Goal: Task Accomplishment & Management: Manage account settings

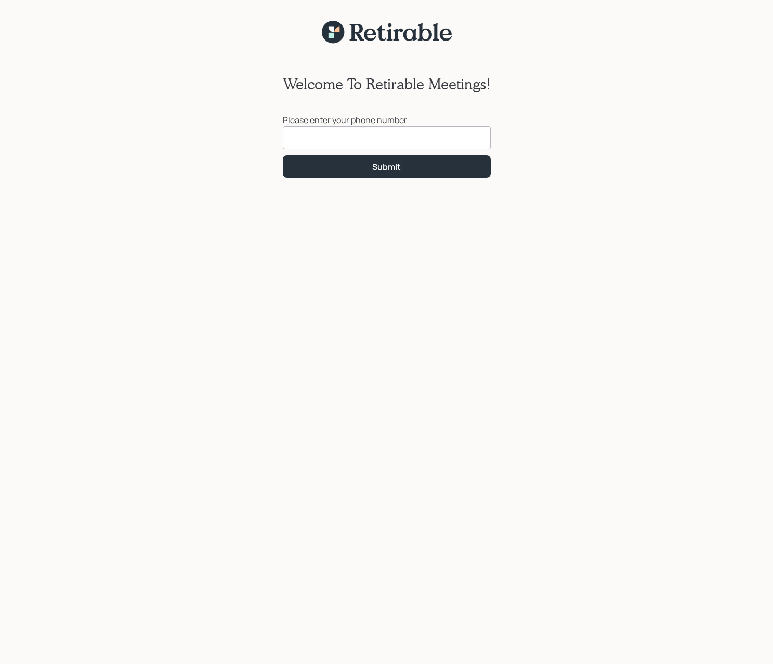
click at [383, 143] on input at bounding box center [387, 137] width 208 height 23
type input "[PHONE_NUMBER]"
click at [383, 172] on div "Submit" at bounding box center [386, 166] width 29 height 11
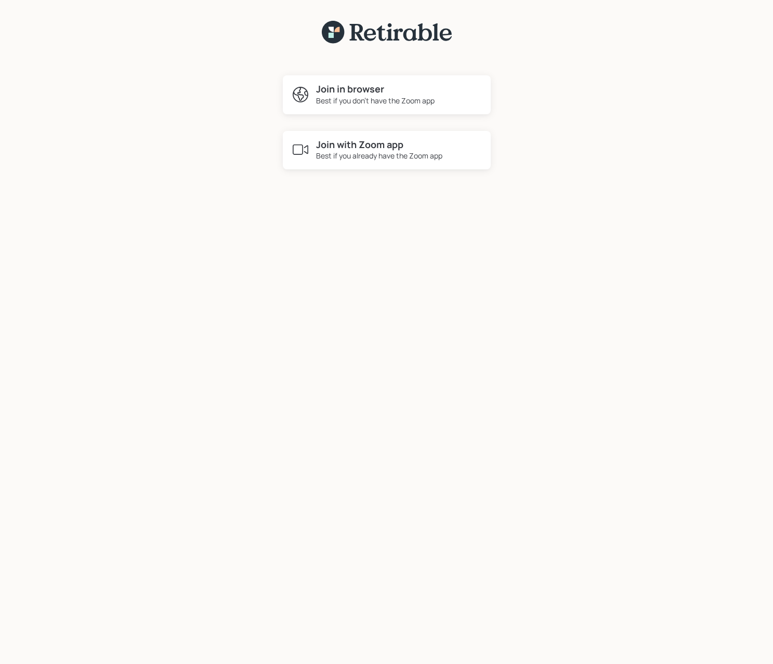
click at [380, 156] on div "Best if you already have the Zoom app" at bounding box center [379, 155] width 126 height 11
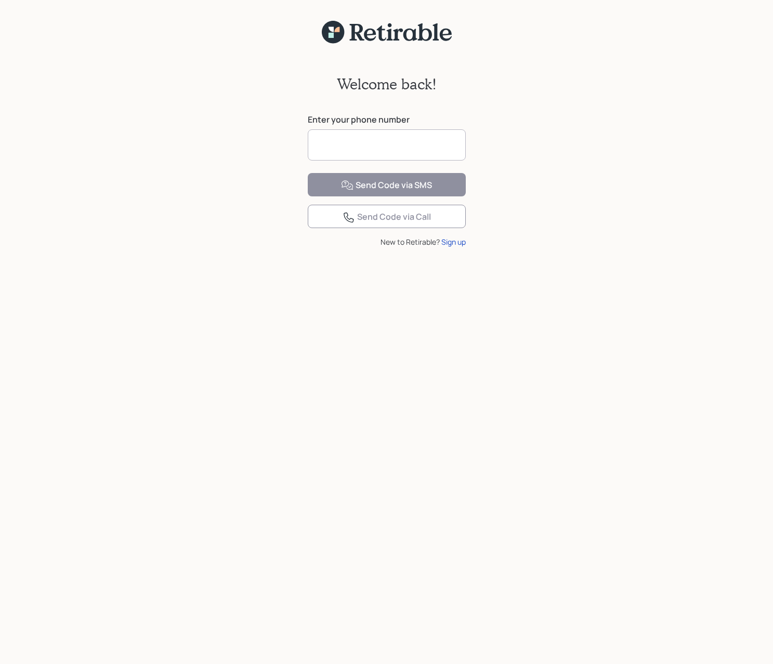
click at [330, 149] on input at bounding box center [387, 144] width 158 height 31
type input "**********"
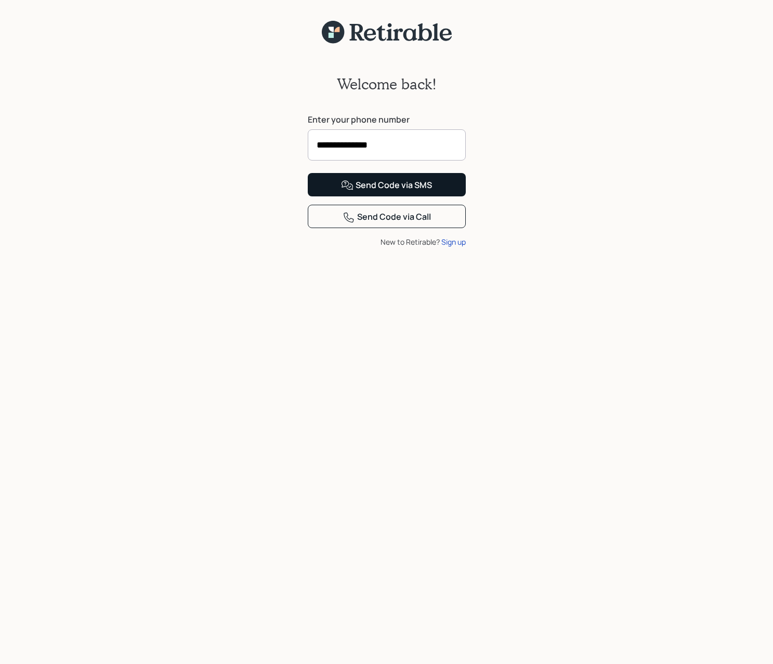
click at [375, 192] on div "Send Code via SMS" at bounding box center [386, 185] width 91 height 12
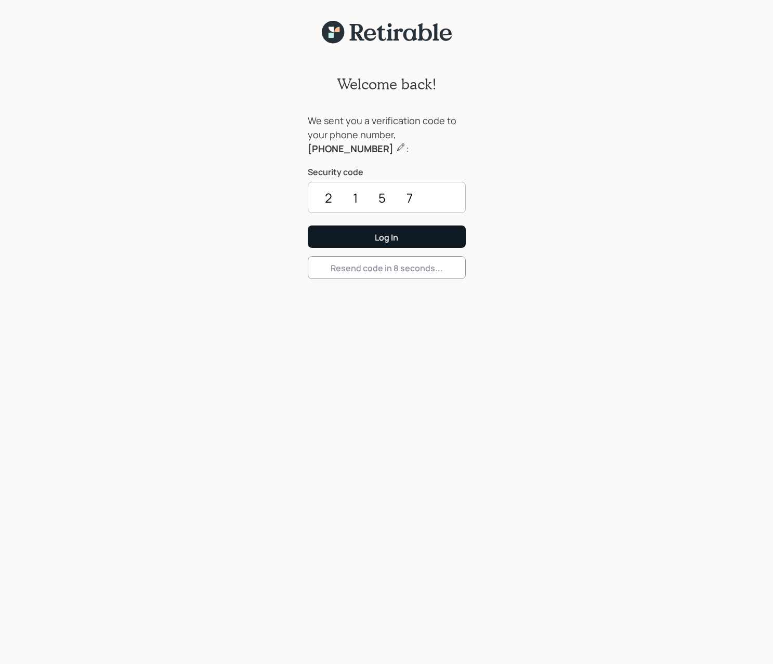
type input "2157"
click at [386, 237] on button "Log In" at bounding box center [387, 237] width 158 height 22
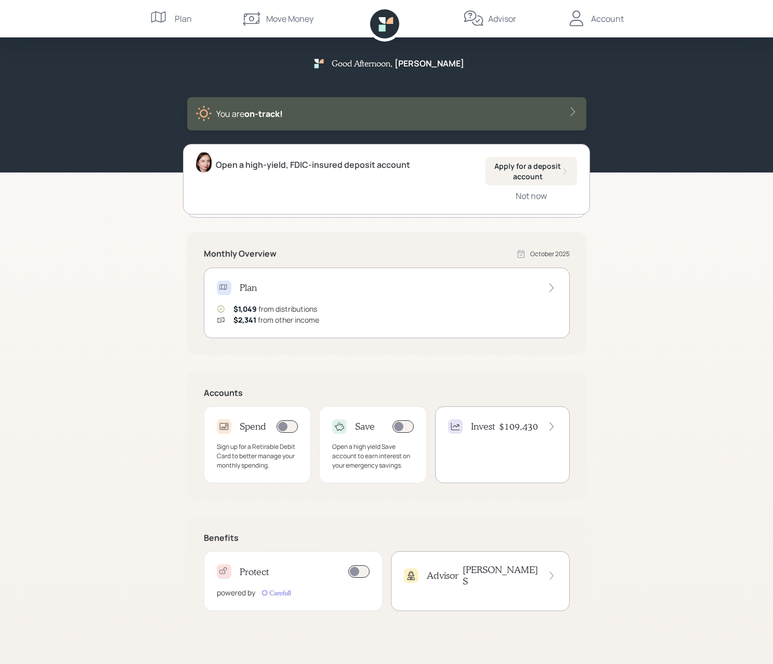
click at [181, 21] on div "Plan" at bounding box center [183, 18] width 17 height 12
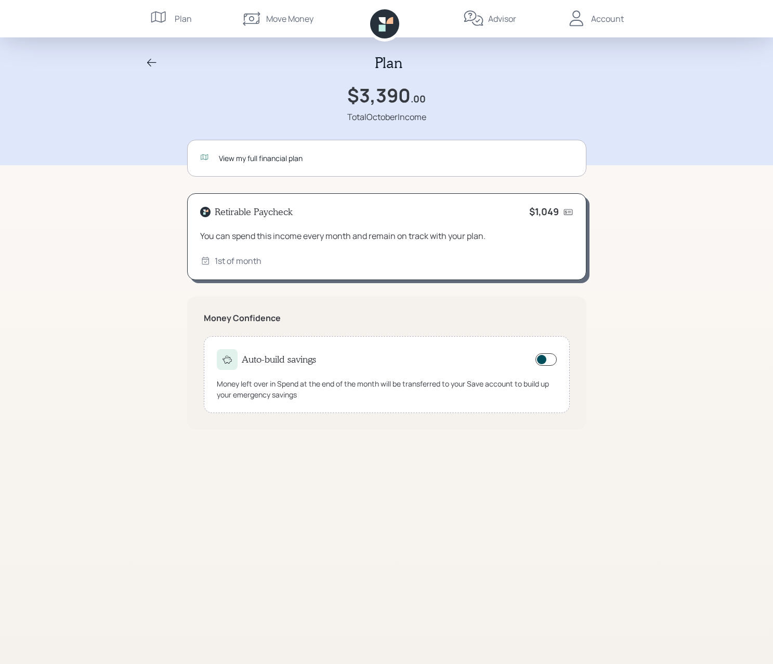
click at [151, 63] on icon at bounding box center [152, 63] width 12 height 12
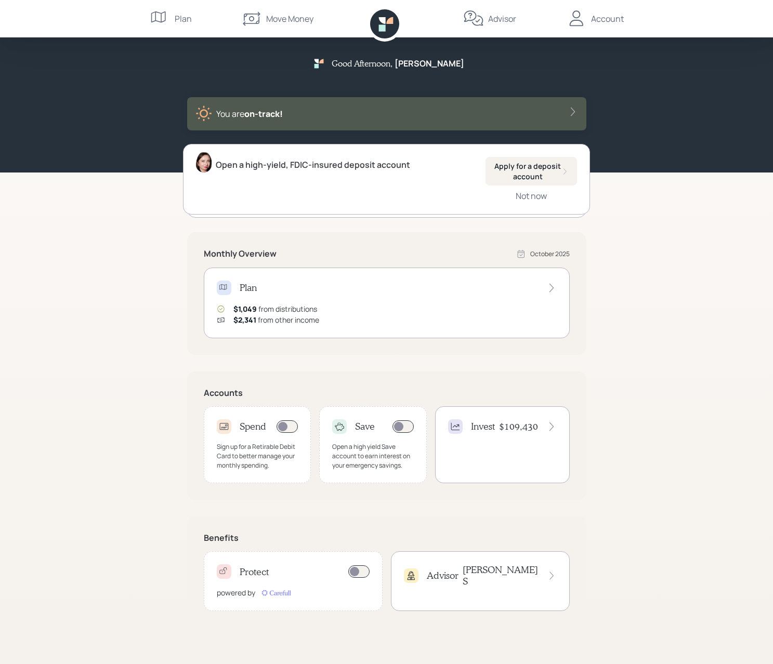
click at [510, 18] on div "Advisor" at bounding box center [502, 18] width 28 height 12
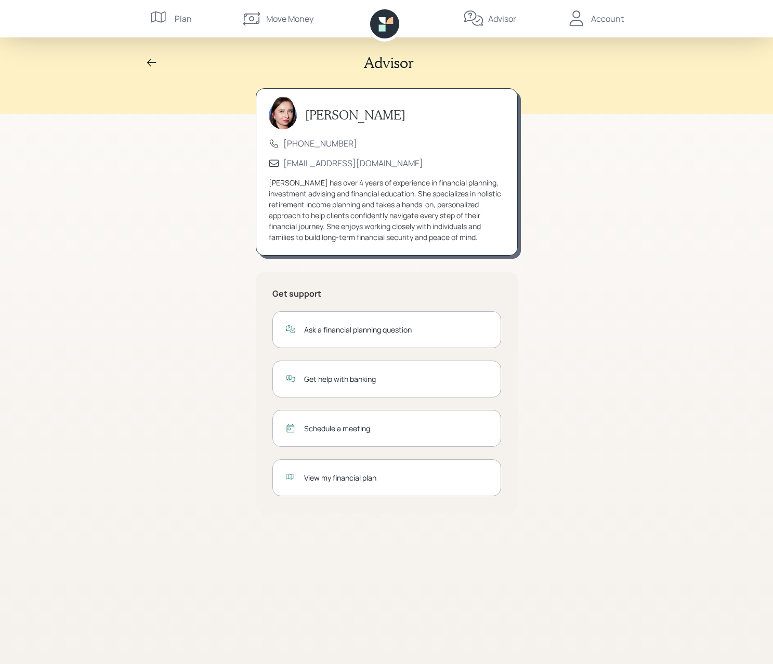
click at [612, 18] on div "Account" at bounding box center [607, 18] width 33 height 12
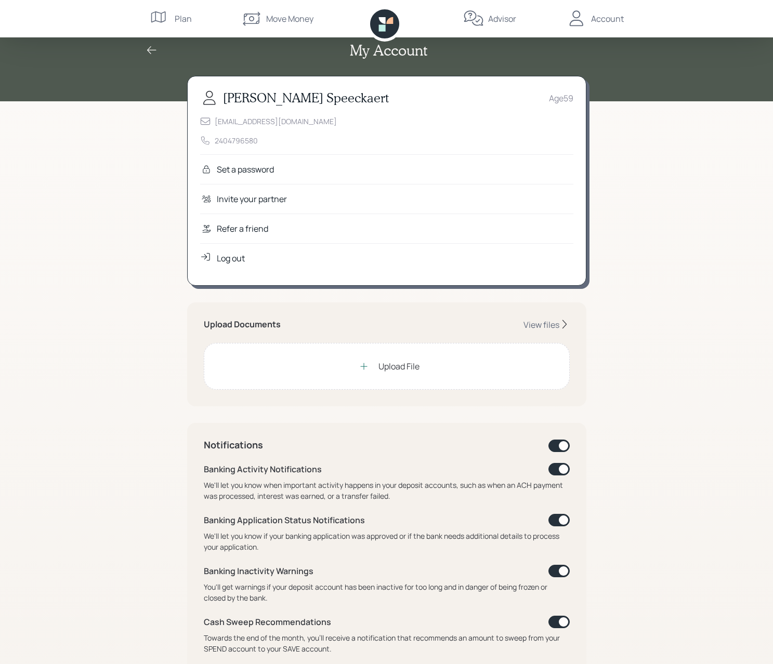
scroll to position [22, 0]
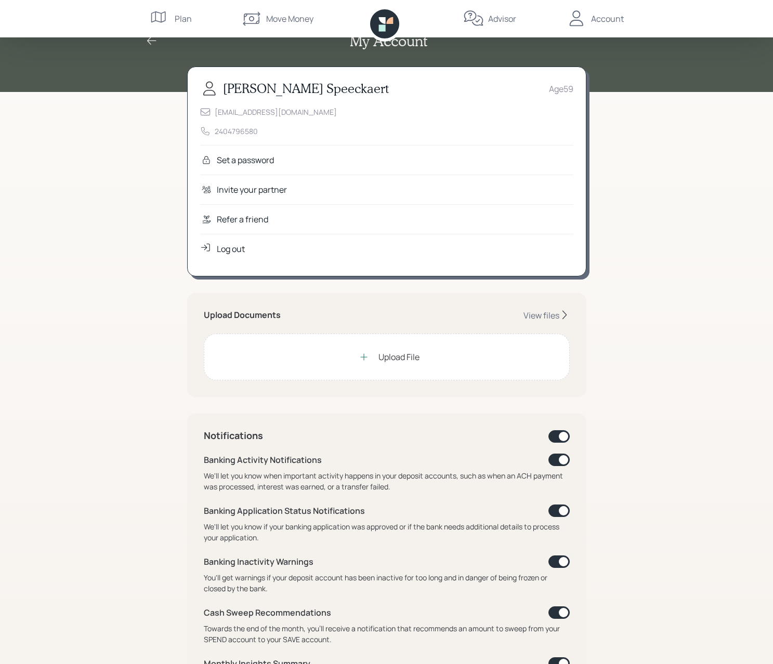
click at [388, 28] on icon at bounding box center [384, 23] width 29 height 29
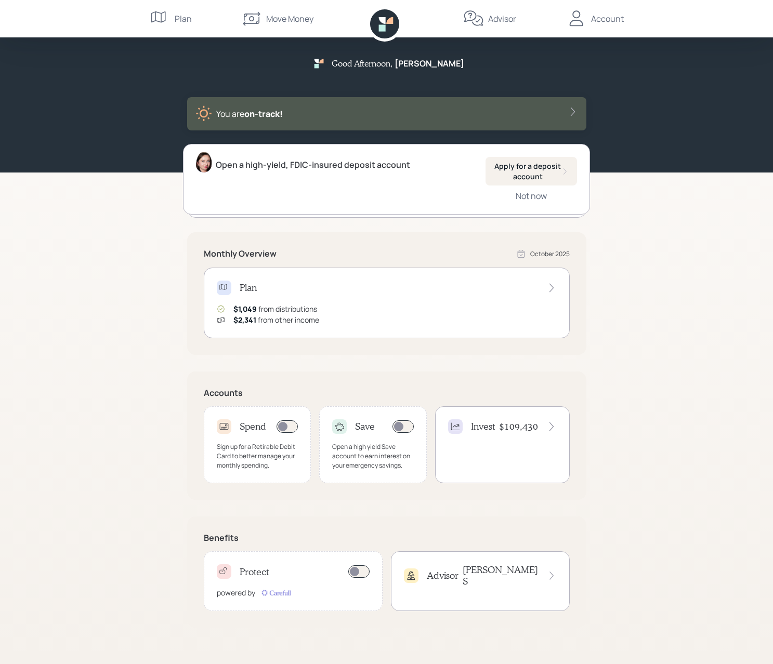
click at [532, 424] on h4 "$109,430" at bounding box center [518, 426] width 39 height 11
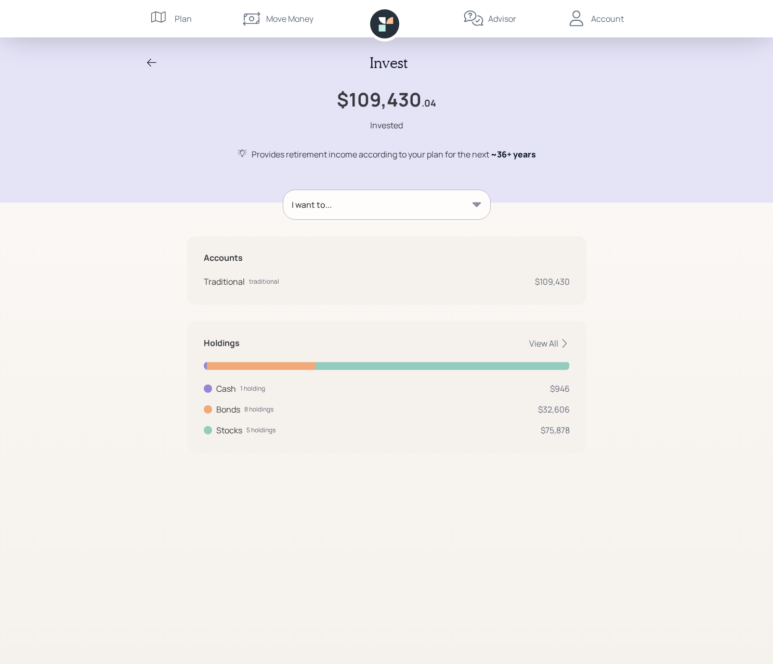
click at [479, 206] on icon at bounding box center [476, 205] width 10 height 10
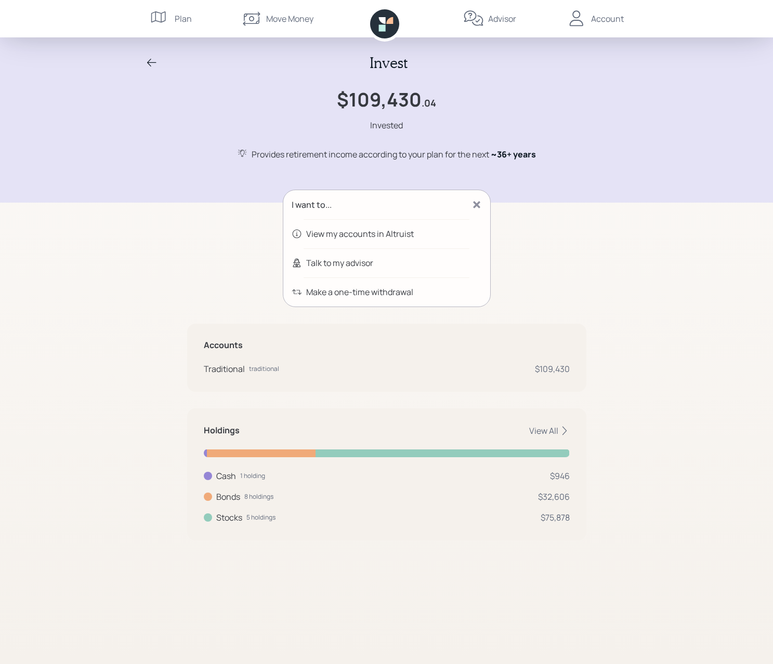
click at [380, 27] on icon at bounding box center [381, 27] width 7 height 7
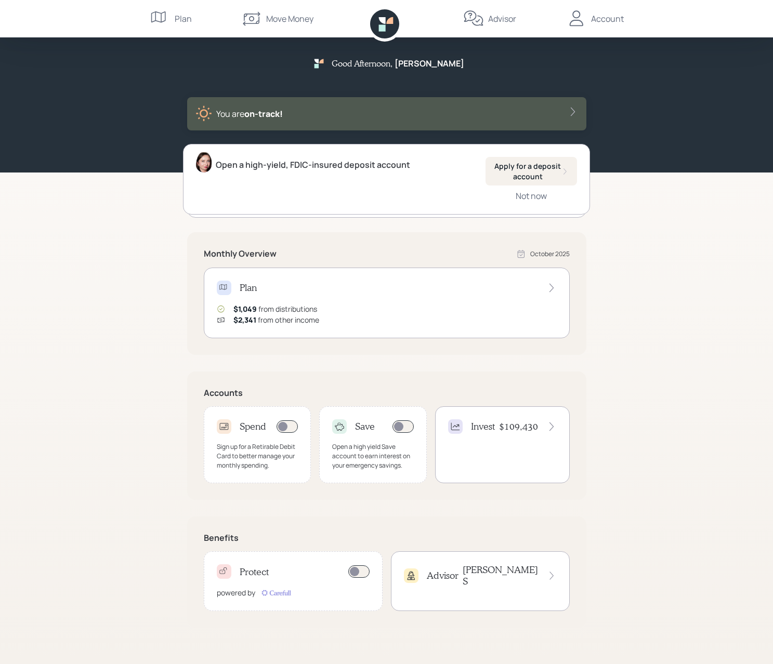
click at [257, 572] on h4 "Protect" at bounding box center [254, 572] width 29 height 11
